Goal: Task Accomplishment & Management: Use online tool/utility

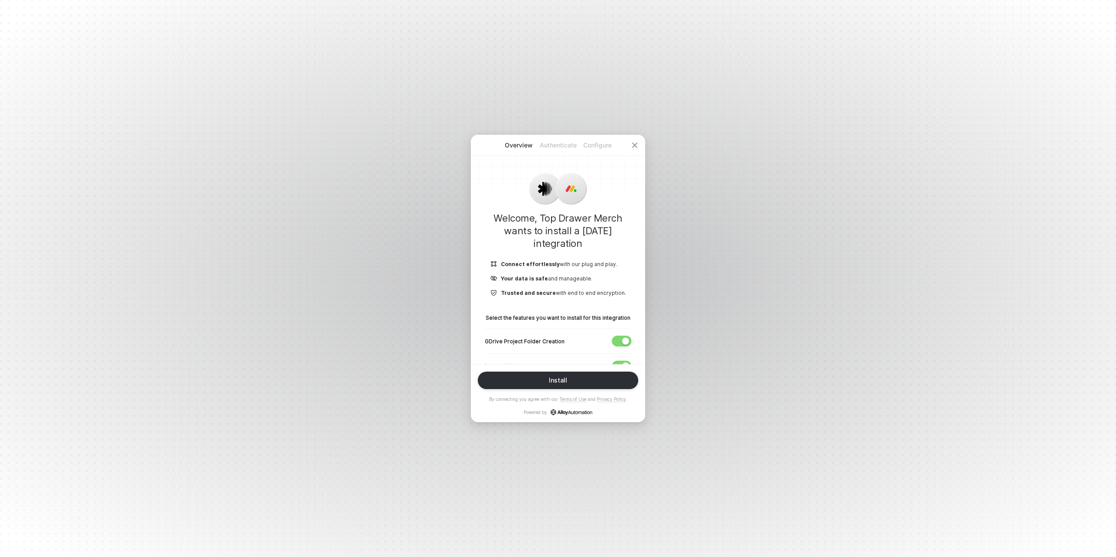
click at [622, 340] on div "button" at bounding box center [625, 340] width 7 height 7
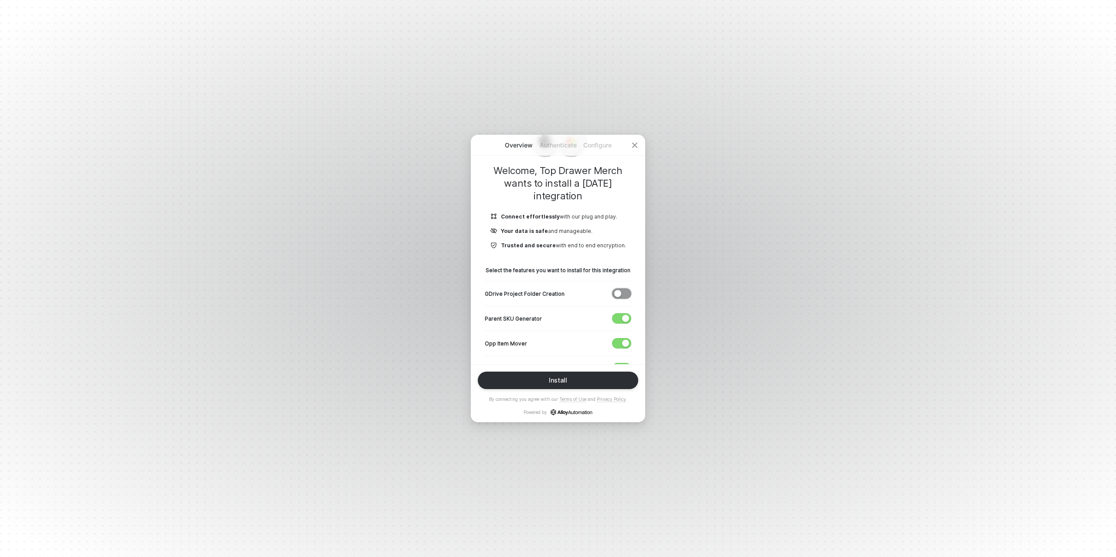
scroll to position [49, 0]
click at [622, 322] on div "Parent SKU Generator" at bounding box center [558, 316] width 146 height 25
click at [623, 318] on div "button" at bounding box center [625, 316] width 7 height 7
click at [619, 338] on span "button" at bounding box center [619, 342] width 14 height 10
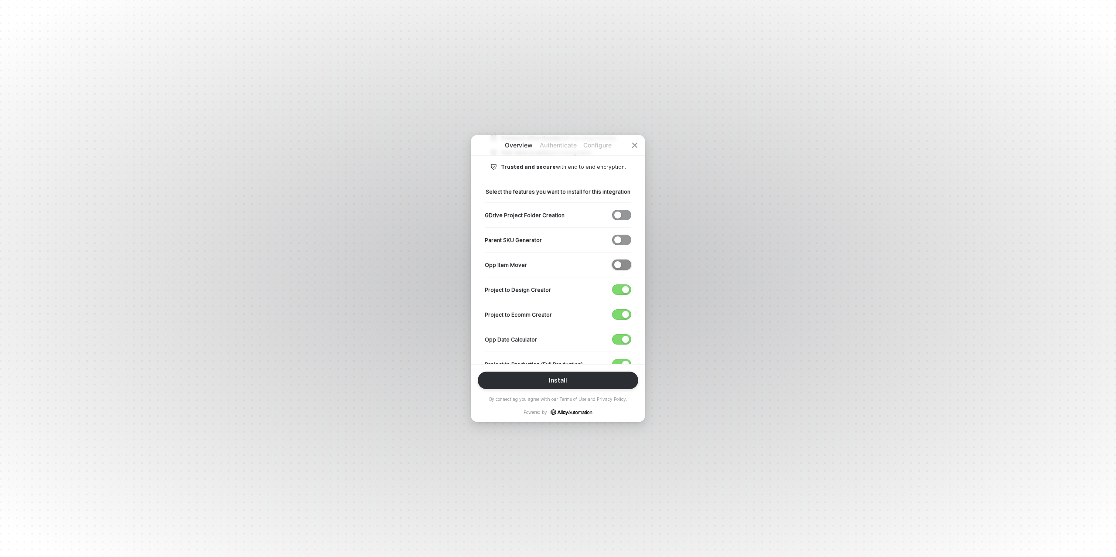
scroll to position [139, 0]
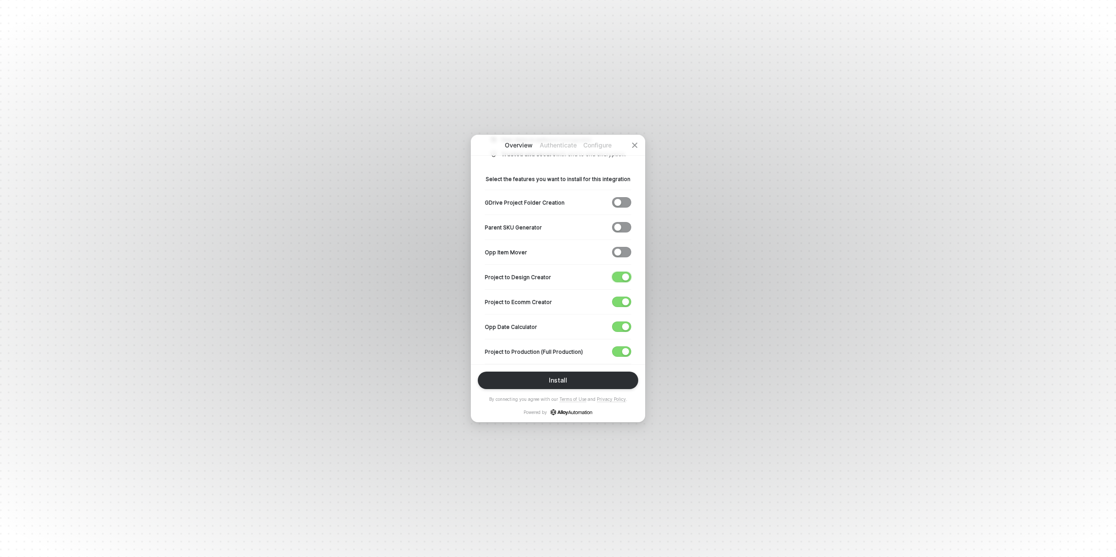
click at [620, 279] on span "button" at bounding box center [619, 277] width 14 height 10
click at [621, 298] on span "button" at bounding box center [619, 302] width 14 height 10
click at [616, 327] on span "button" at bounding box center [619, 327] width 14 height 10
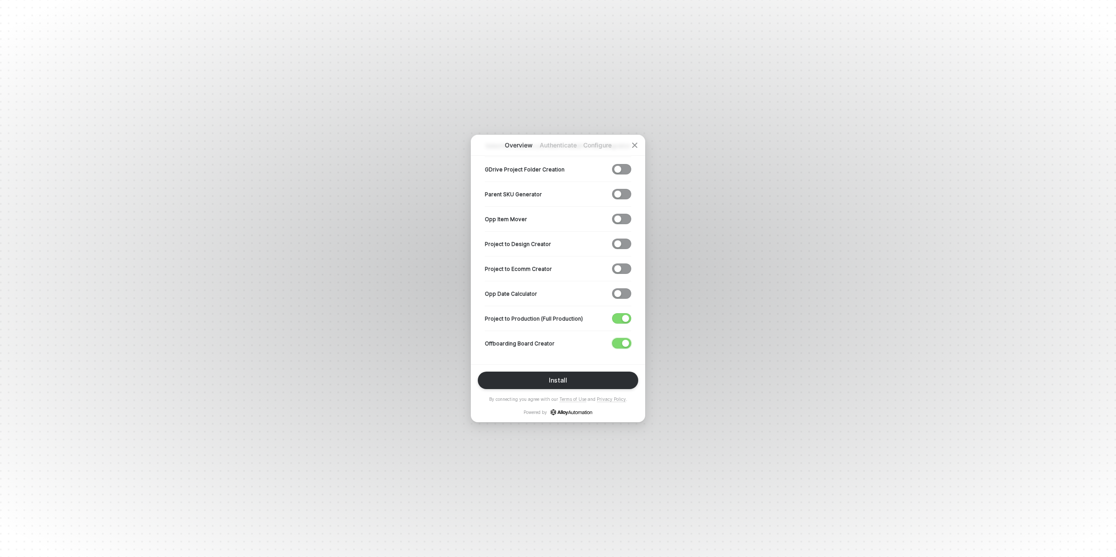
click at [622, 342] on button "button" at bounding box center [621, 343] width 19 height 10
click at [572, 376] on button "Install" at bounding box center [558, 379] width 160 height 17
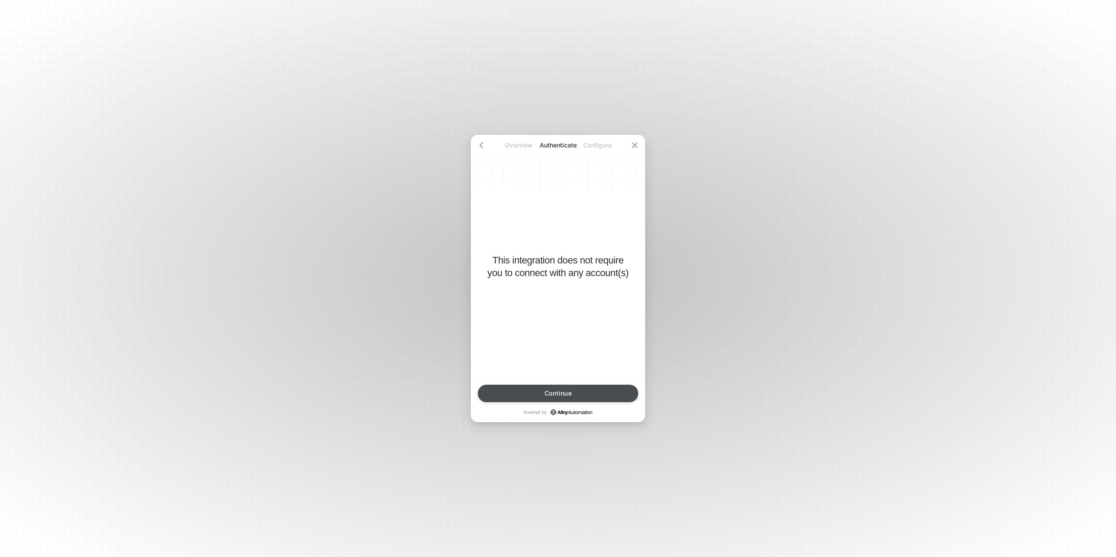
click at [559, 396] on div "Continue" at bounding box center [557, 393] width 27 height 7
click at [564, 394] on div "Finish" at bounding box center [557, 393] width 17 height 7
